Goal: Information Seeking & Learning: Learn about a topic

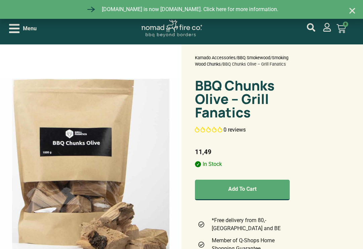
click at [19, 32] on icon "Open/Close Menu" at bounding box center [14, 28] width 10 height 9
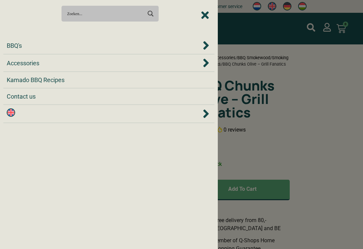
click at [17, 46] on span "BBQ's" at bounding box center [14, 45] width 15 height 9
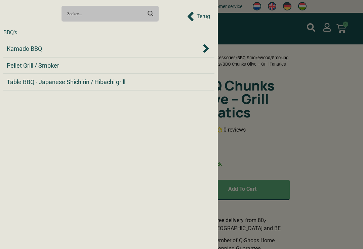
click at [5, 32] on div "BBQ's" at bounding box center [10, 33] width 14 height 8
click at [194, 20] on div "Terug" at bounding box center [198, 16] width 23 height 15
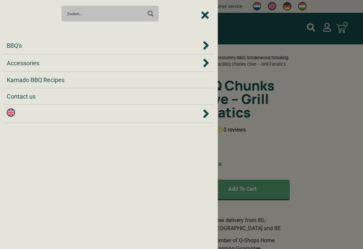
click at [20, 66] on span "Accessories" at bounding box center [23, 63] width 33 height 9
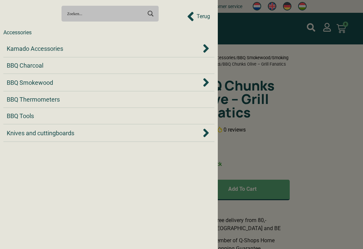
click at [23, 80] on span "BBQ Smokewood" at bounding box center [30, 82] width 46 height 9
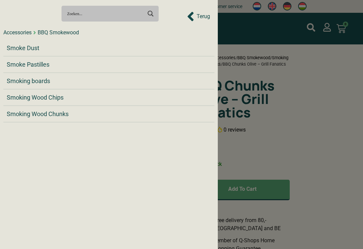
click at [22, 98] on span "Smoking Wood Chips" at bounding box center [35, 97] width 57 height 9
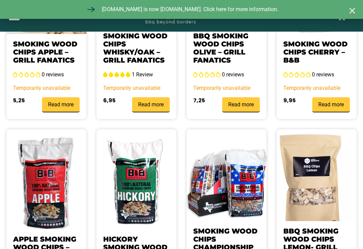
scroll to position [694, 0]
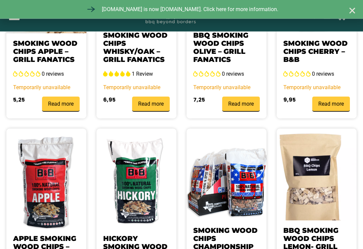
click at [301, 180] on img at bounding box center [317, 183] width 80 height 108
